Goal: Task Accomplishment & Management: Manage account settings

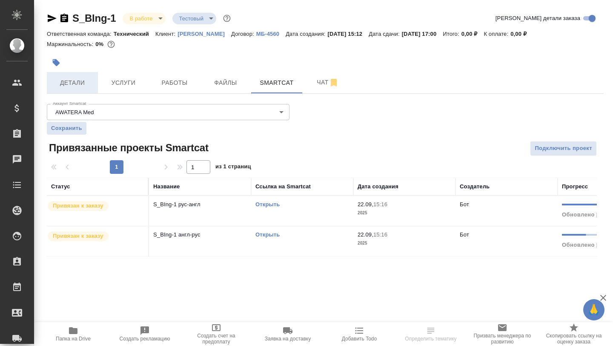
click at [82, 75] on button "Детали" at bounding box center [72, 82] width 51 height 21
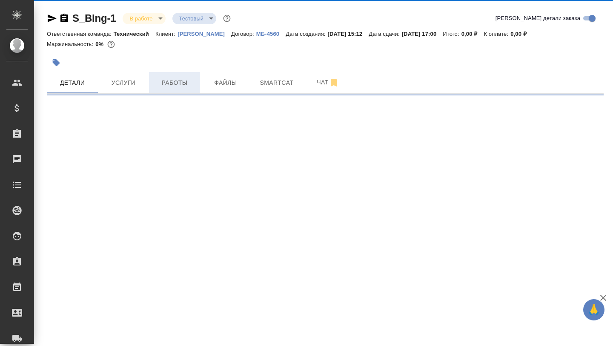
select select "RU"
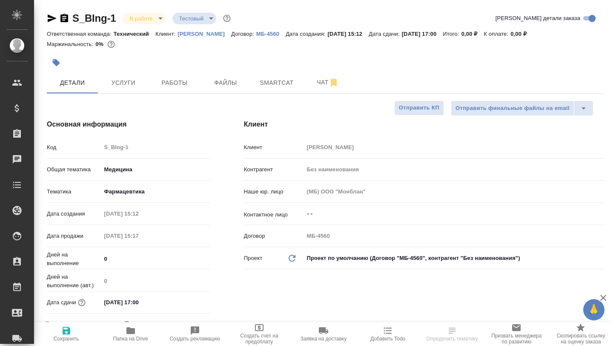
type textarea "x"
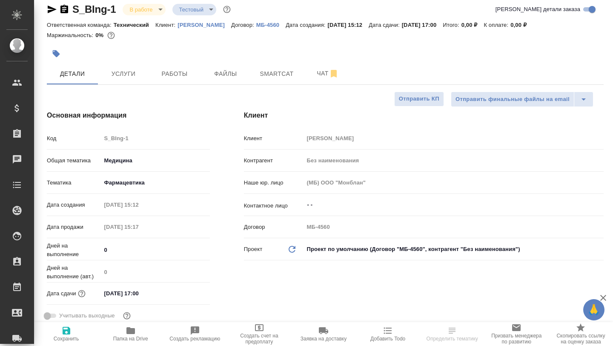
scroll to position [11, 0]
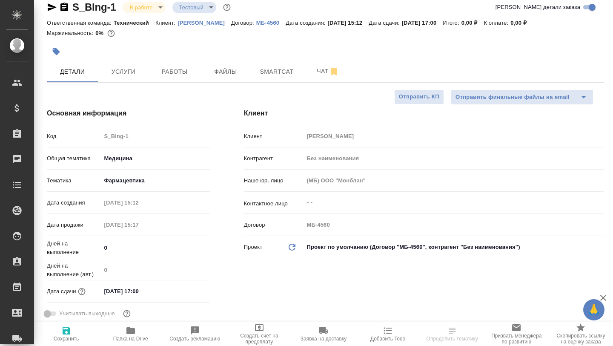
type textarea "x"
select select "RU"
type textarea "x"
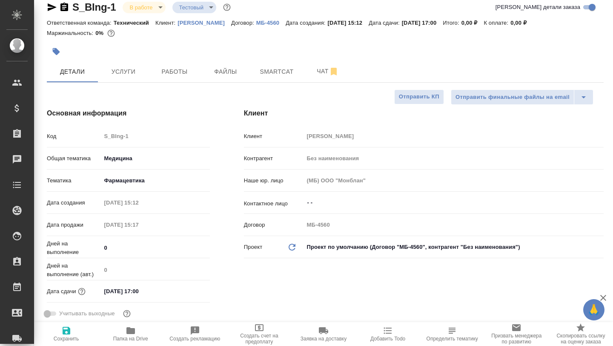
type textarea "x"
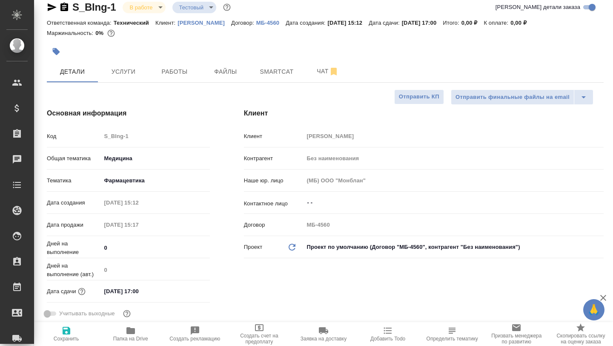
scroll to position [0, 0]
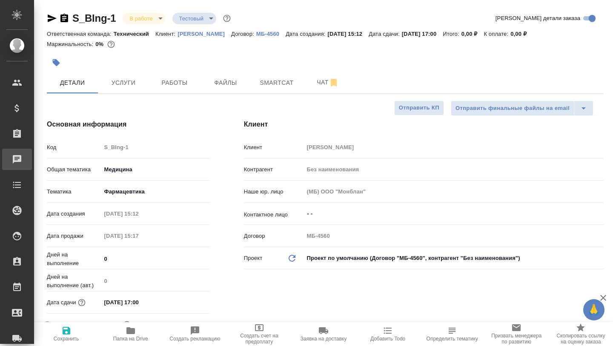
type textarea "x"
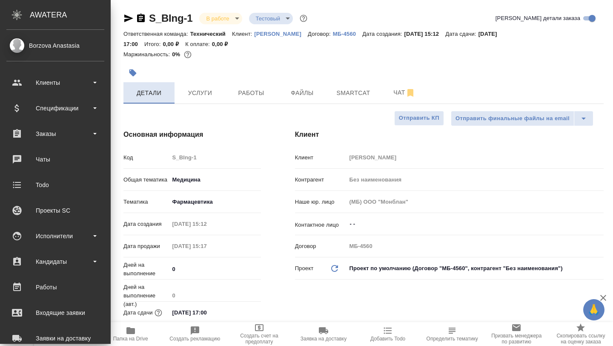
type textarea "x"
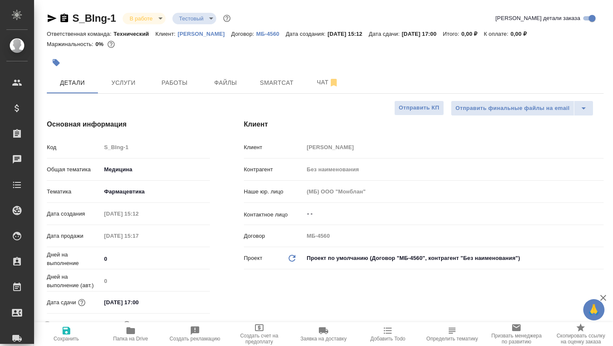
type textarea "x"
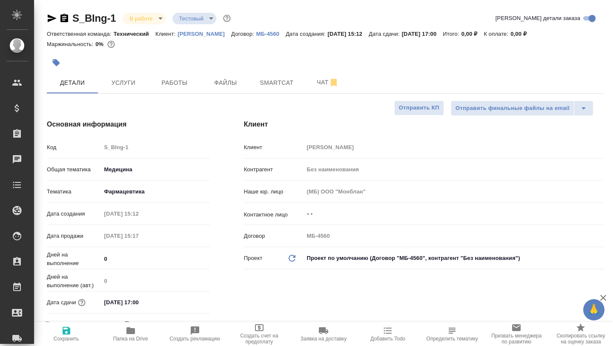
type textarea "x"
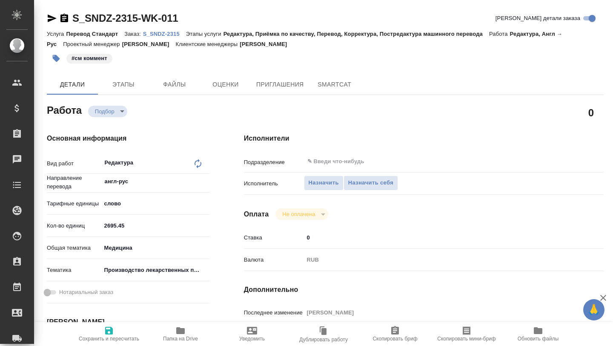
type textarea "x"
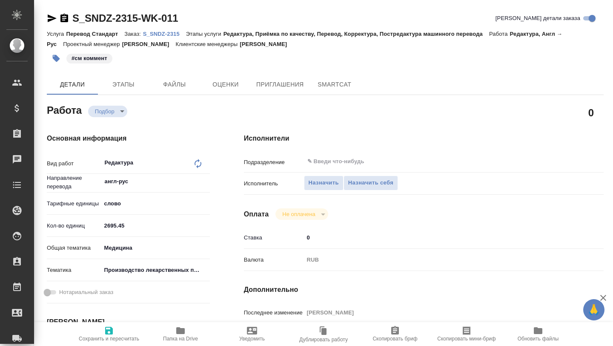
type textarea "x"
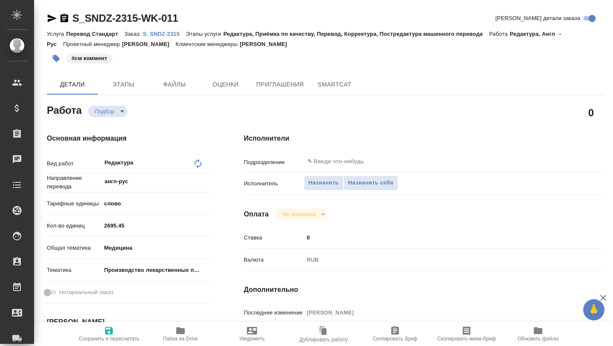
type textarea "x"
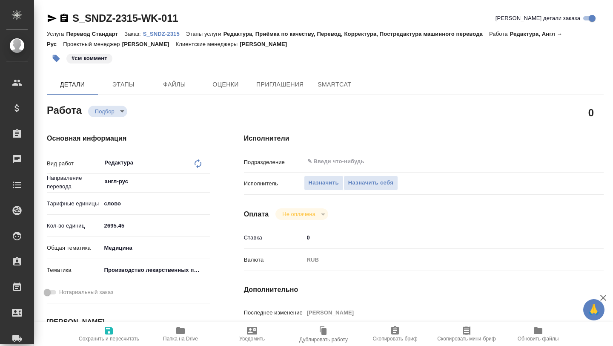
type textarea "x"
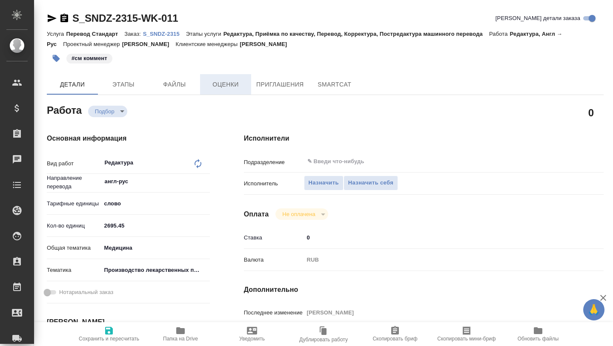
type textarea "x"
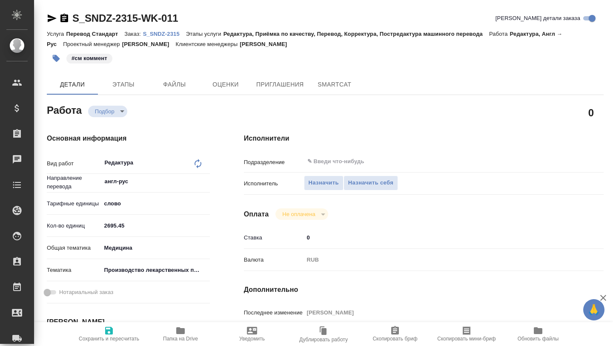
type textarea "x"
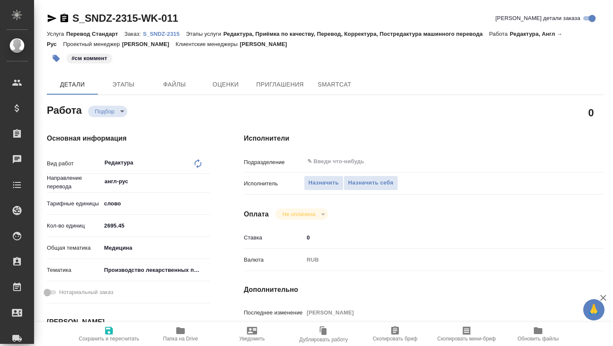
type textarea "x"
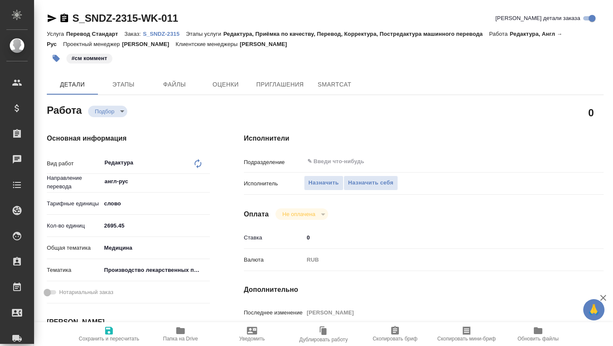
click at [157, 34] on p "S_SNDZ-2315" at bounding box center [164, 34] width 43 height 6
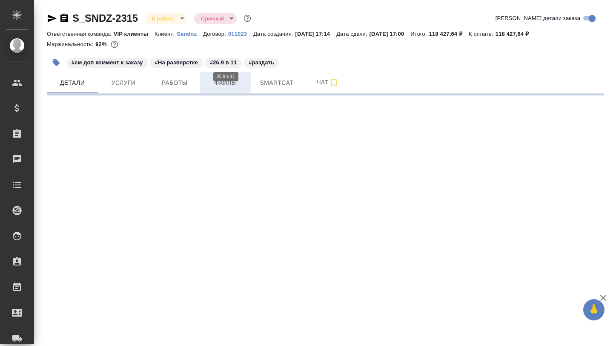
select select "RU"
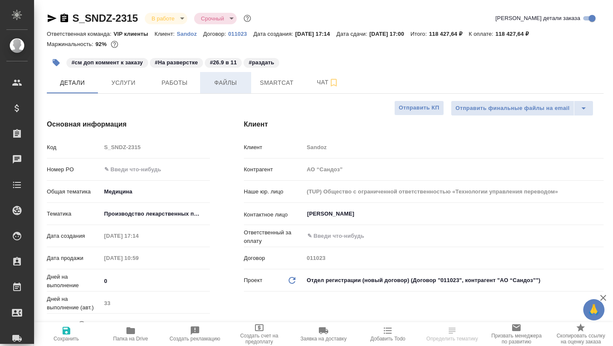
type textarea "x"
click at [135, 89] on button "Услуги" at bounding box center [123, 82] width 51 height 21
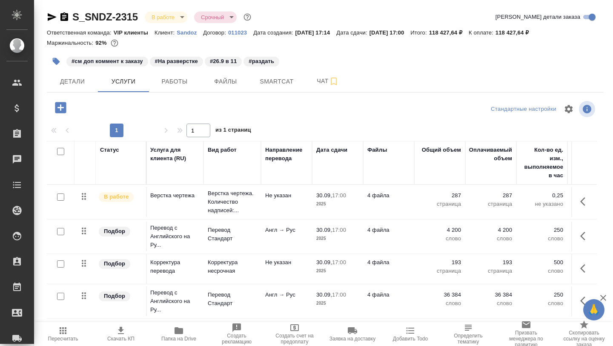
scroll to position [0, 1]
click at [266, 86] on span "Smartcat" at bounding box center [276, 81] width 41 height 11
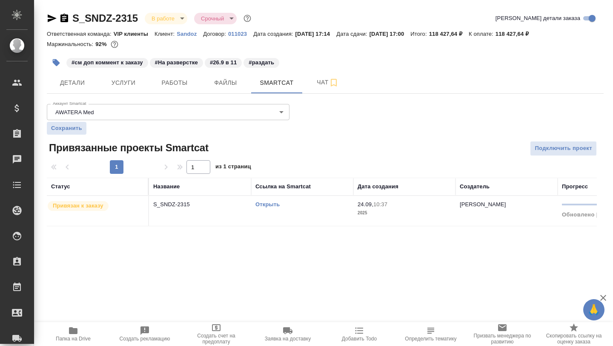
click at [258, 206] on link "Открыть" at bounding box center [268, 204] width 24 height 6
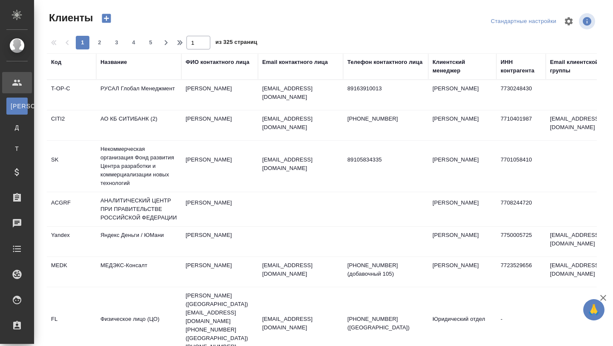
select select "RU"
